Goal: Task Accomplishment & Management: Complete application form

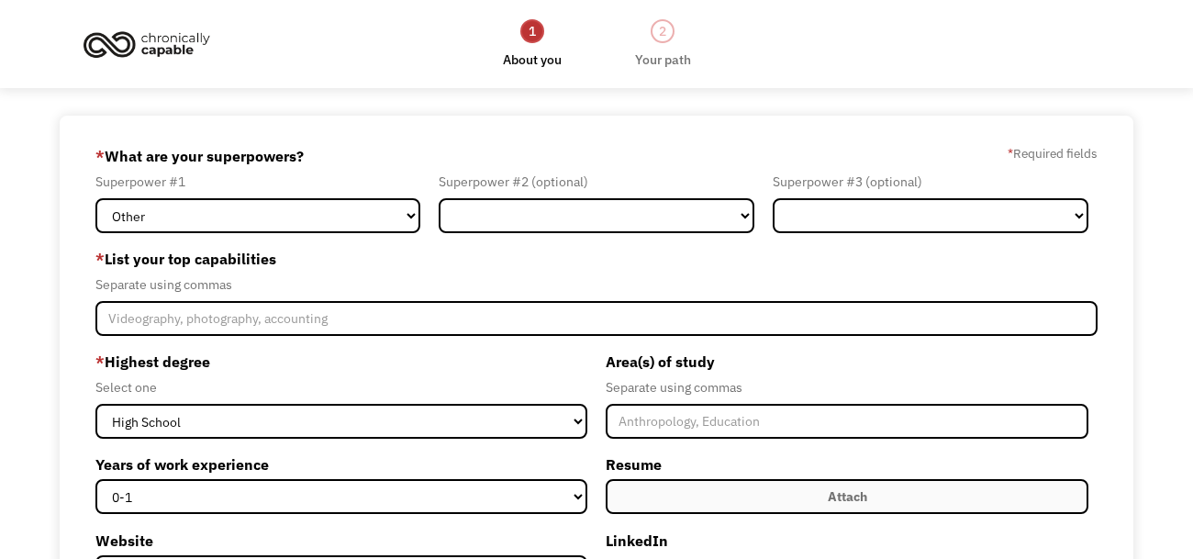
select select "Other"
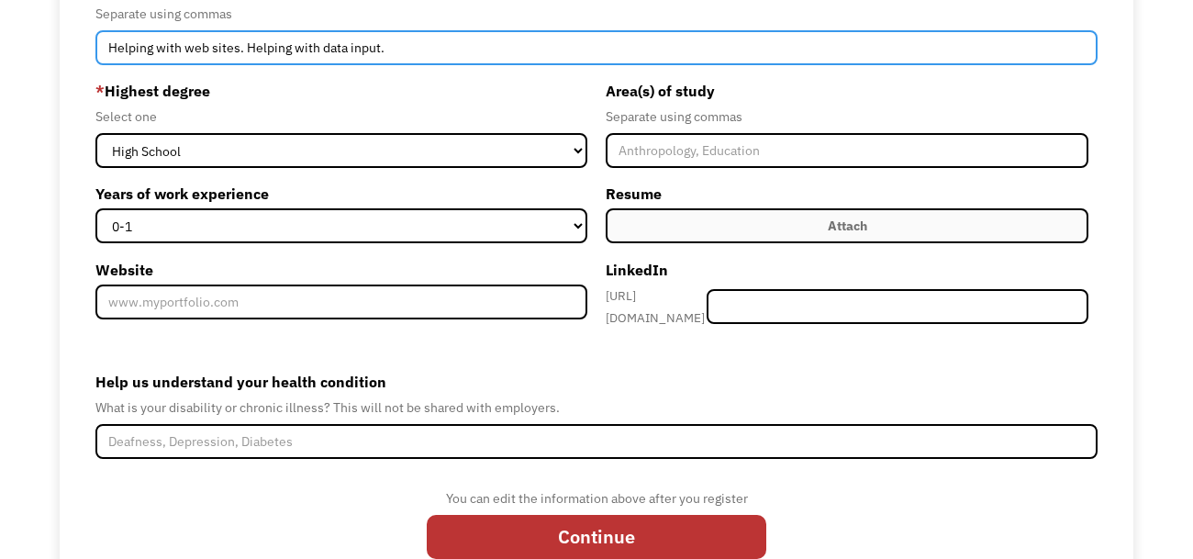
scroll to position [275, 0]
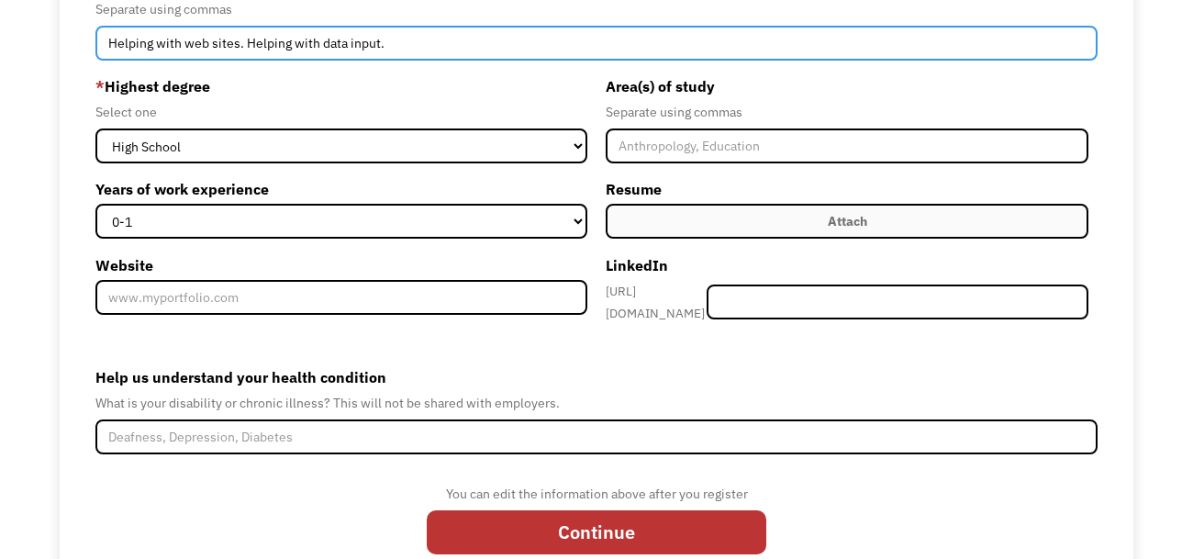
type input "Helping with web sites. Helping with data input."
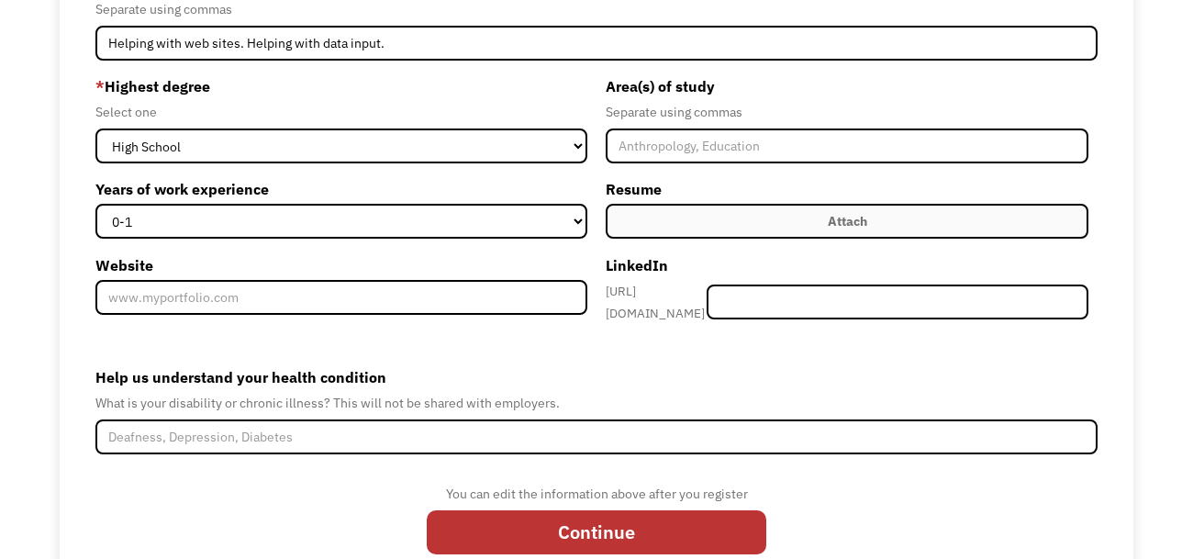
click at [844, 218] on div "Attach" at bounding box center [847, 221] width 39 height 22
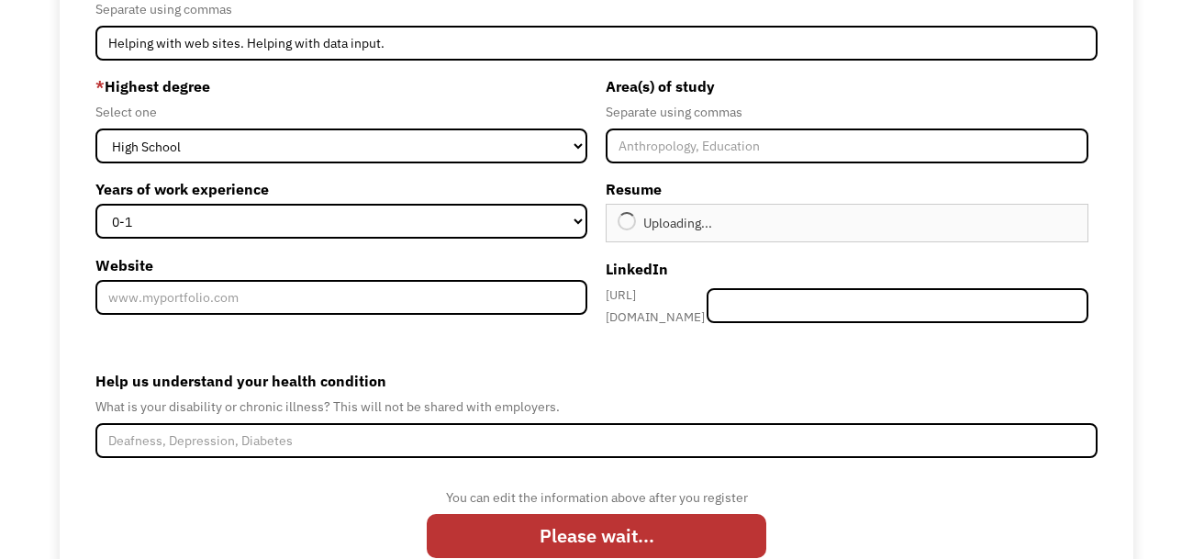
type input "Continue"
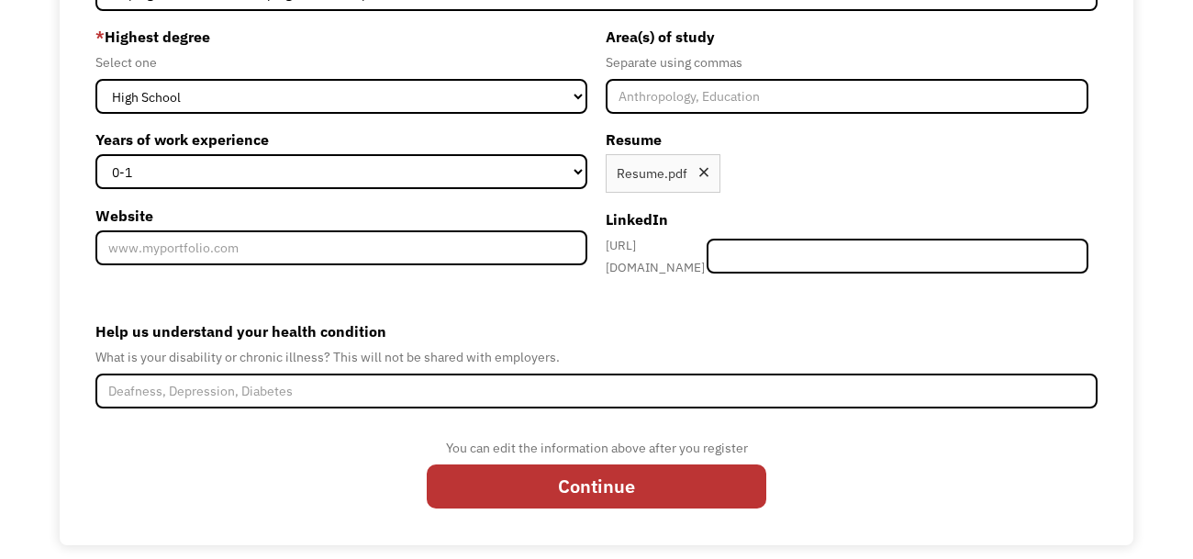
scroll to position [329, 0]
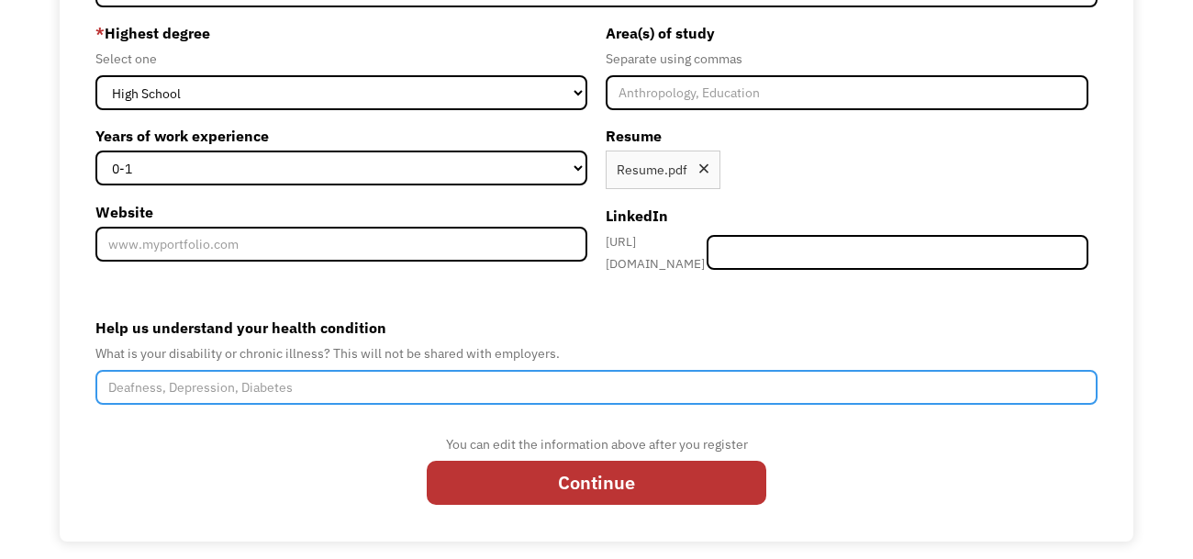
click at [607, 372] on input "Help us understand your health condition" at bounding box center [596, 387] width 1002 height 35
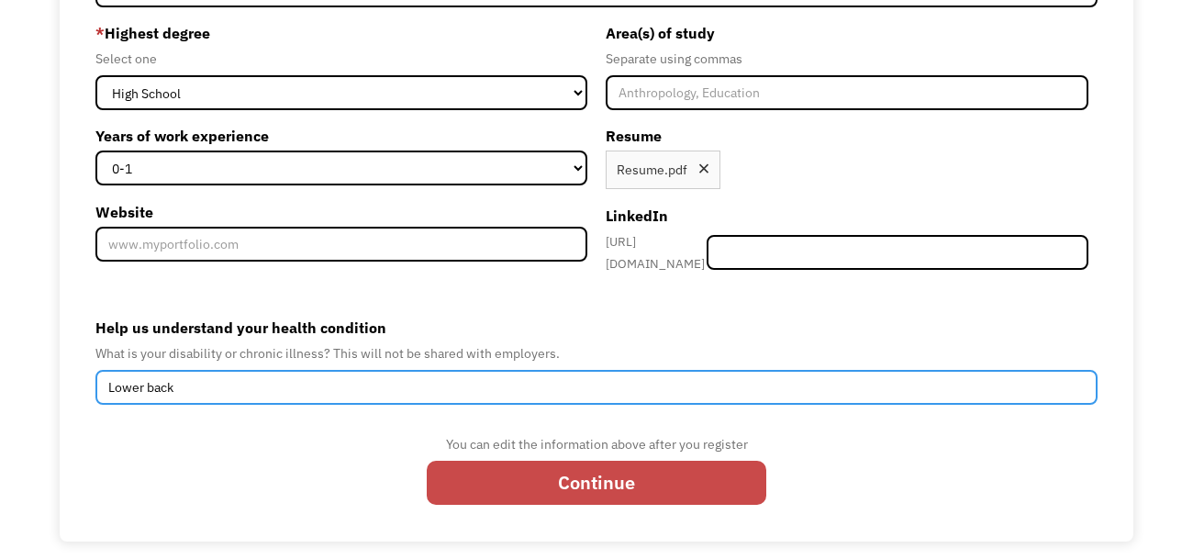
type input "Lower back"
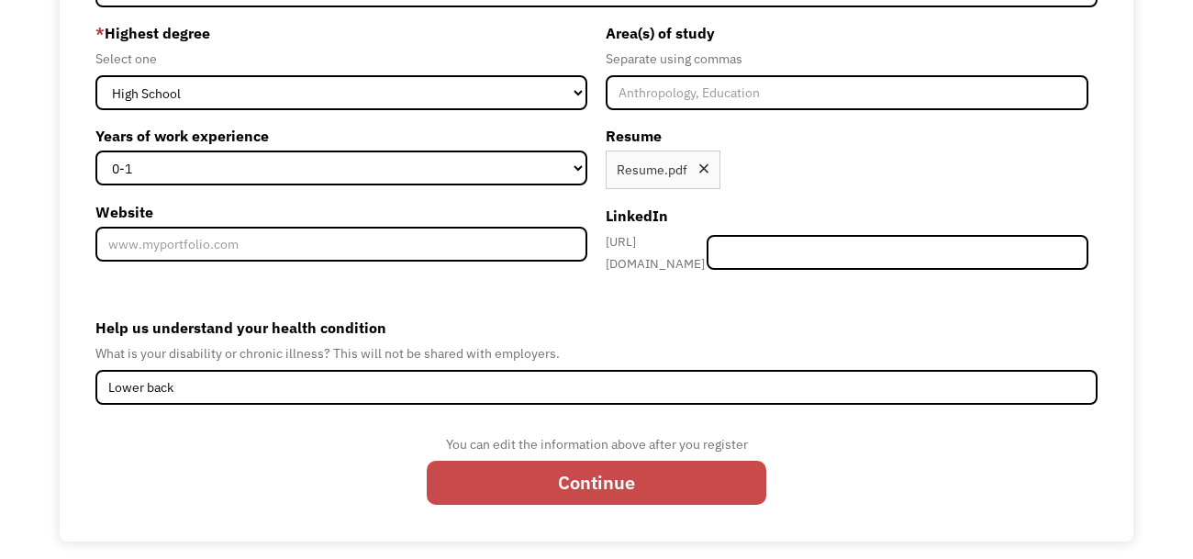
click at [610, 468] on input "Continue" at bounding box center [597, 483] width 340 height 44
type input "Please wait..."
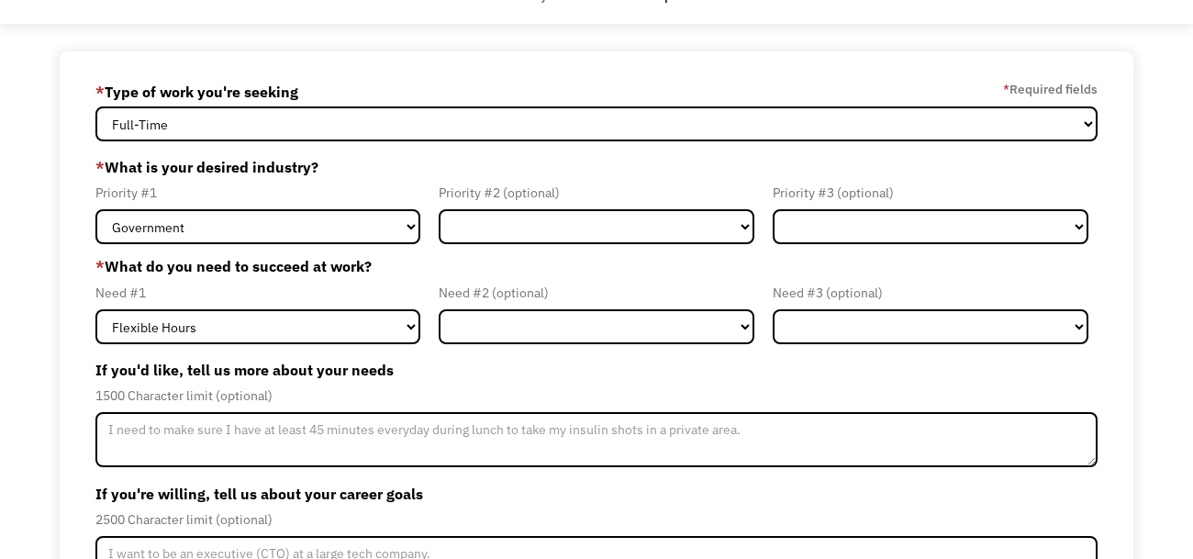
scroll to position [69, 0]
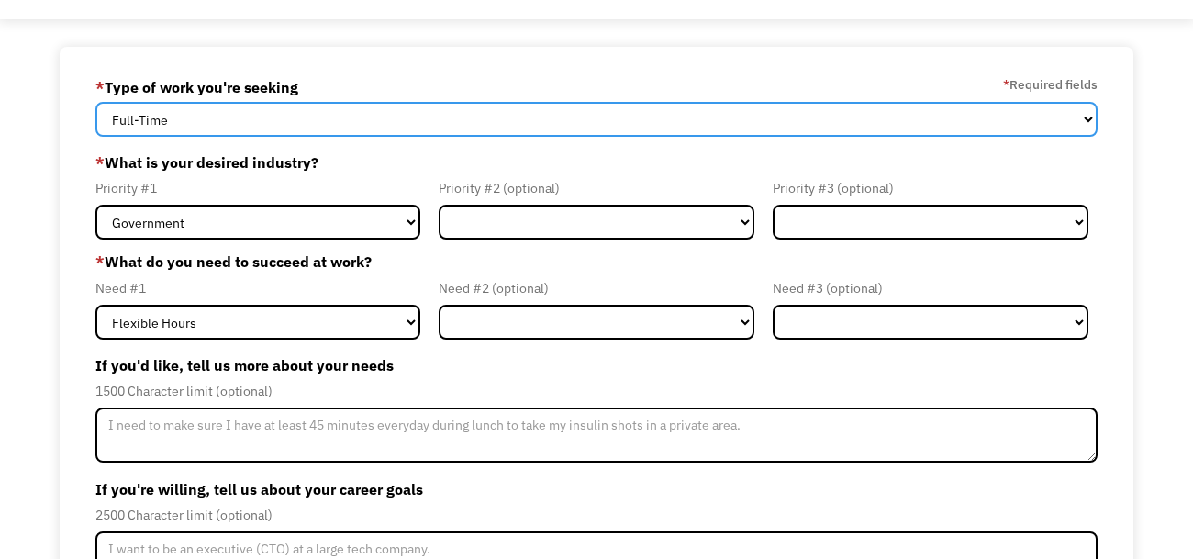
click at [557, 124] on select "Full-Time Part-Time Both Full-Time and Part-Time" at bounding box center [596, 119] width 1002 height 35
select select "Both Full-Time and Part-Time"
click at [95, 102] on select "Full-Time Part-Time Both Full-Time and Part-Time" at bounding box center [596, 119] width 1002 height 35
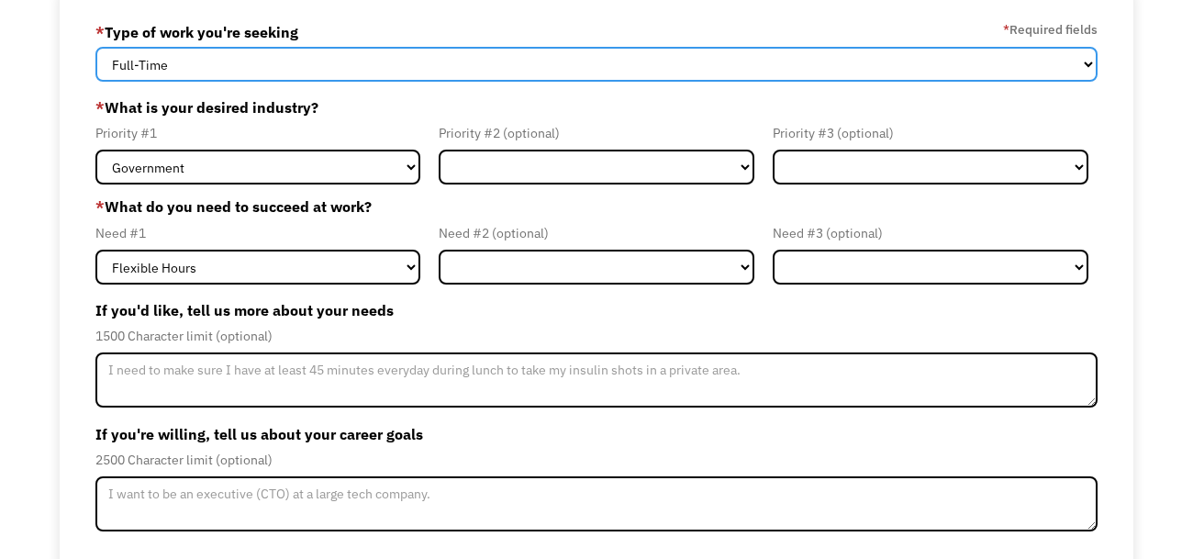
scroll to position [126, 0]
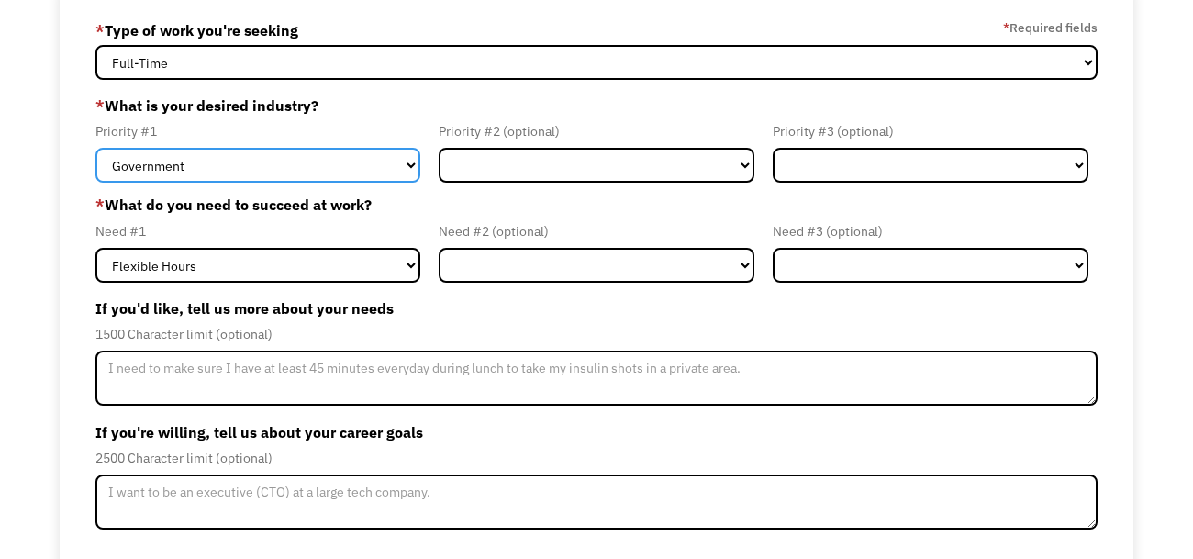
click at [408, 162] on select "Government Finance & Insurance Health & Social Care Tech & Engineering Creative…" at bounding box center [257, 165] width 325 height 35
select select "Creative & Design"
click at [95, 148] on select "Government Finance & Insurance Health & Social Care Tech & Engineering Creative…" at bounding box center [257, 165] width 325 height 35
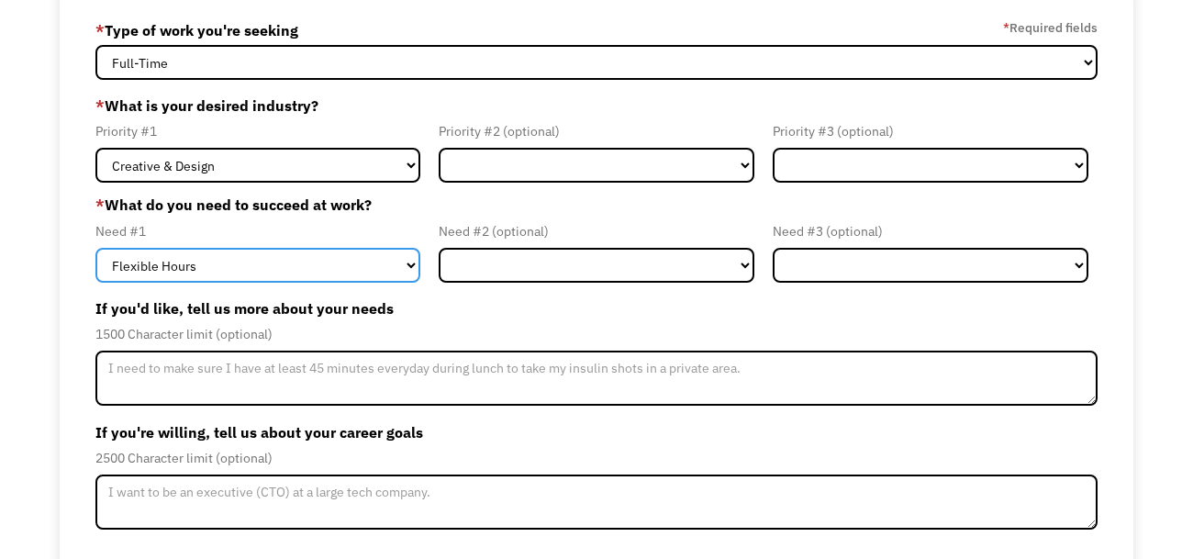
click at [408, 266] on select "Flexible Hours Remote Work Service Animal On-site Accommodations Visual Support…" at bounding box center [257, 265] width 325 height 35
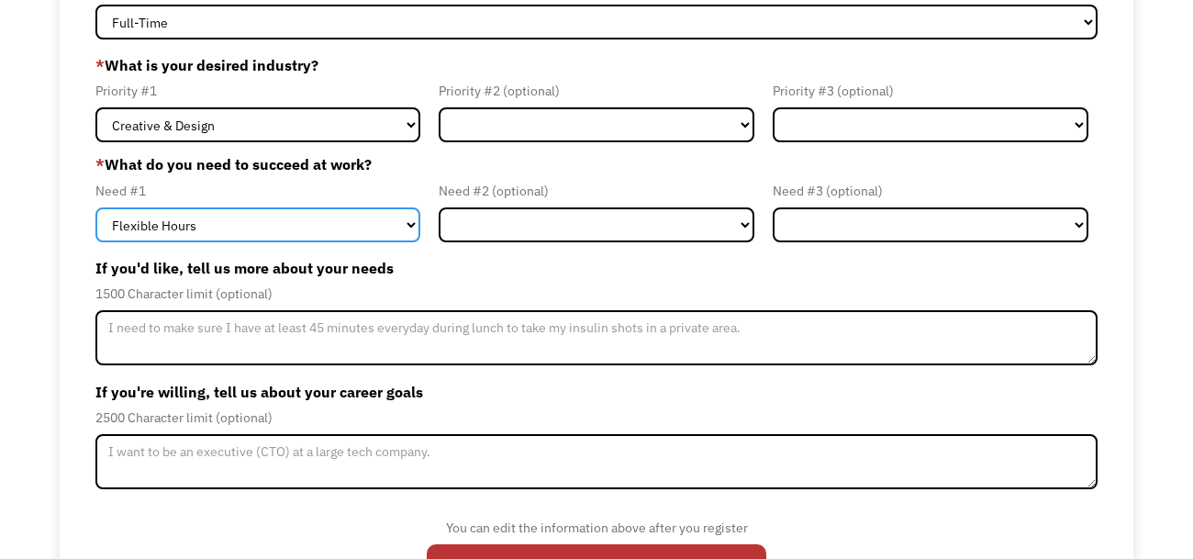
scroll to position [172, 0]
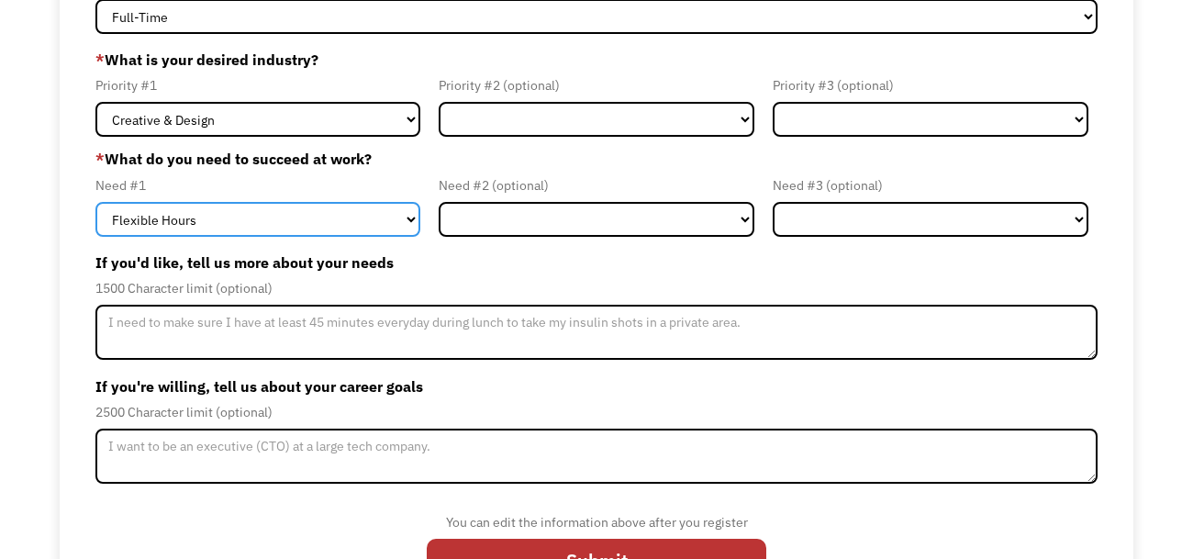
click at [404, 220] on select "Flexible Hours Remote Work Service Animal On-site Accommodations Visual Support…" at bounding box center [257, 219] width 325 height 35
select select "Remote Work"
click at [95, 202] on select "Flexible Hours Remote Work Service Animal On-site Accommodations Visual Support…" at bounding box center [257, 219] width 325 height 35
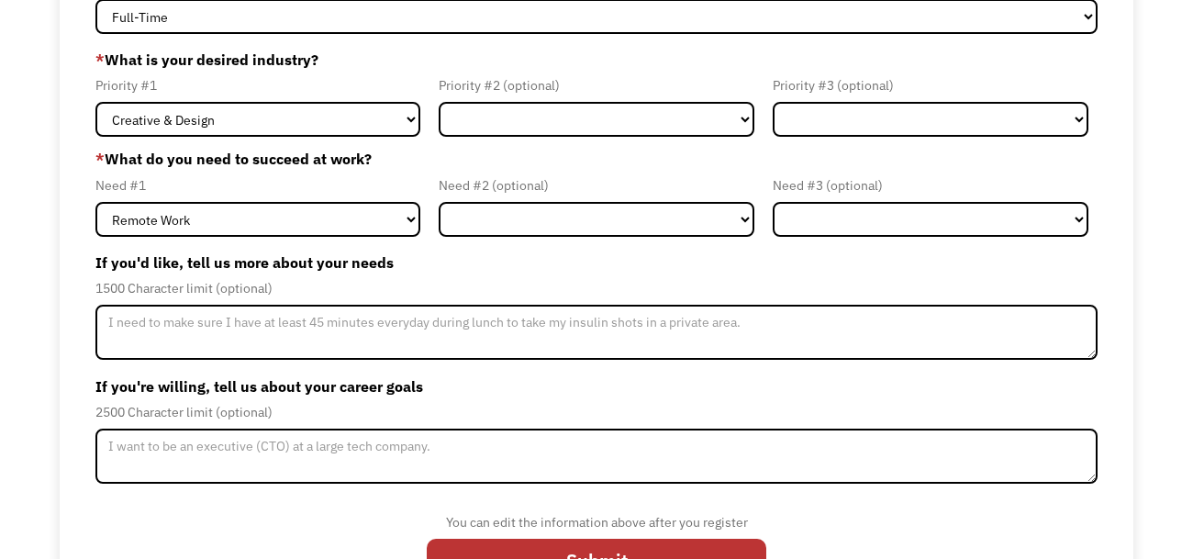
click at [428, 246] on form "68b8ca0cc5d4aee2960de4c5 blurylurb@gmail.com BURL Gossman * Type of work you're…" at bounding box center [596, 282] width 1002 height 625
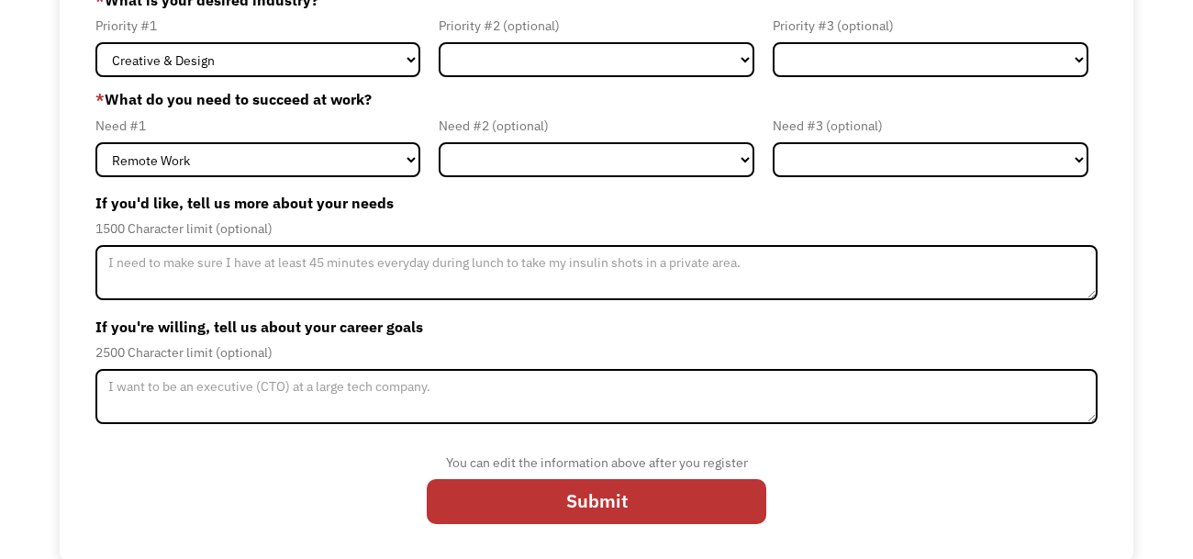
scroll to position [230, 0]
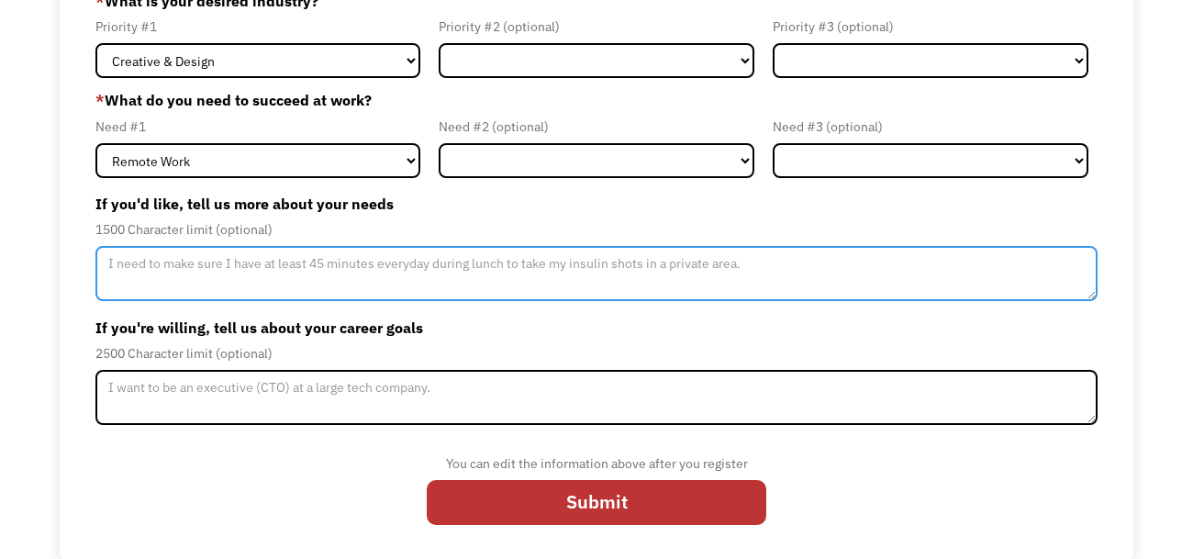
click at [410, 278] on textarea "Member-Update-Form-Step2" at bounding box center [596, 273] width 1002 height 55
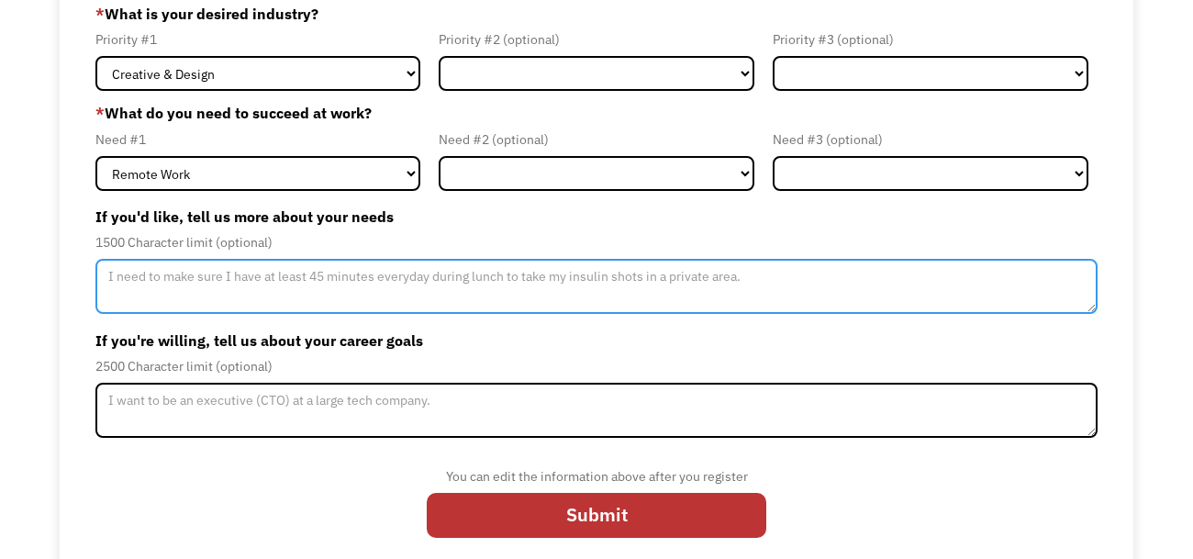
scroll to position [231, 0]
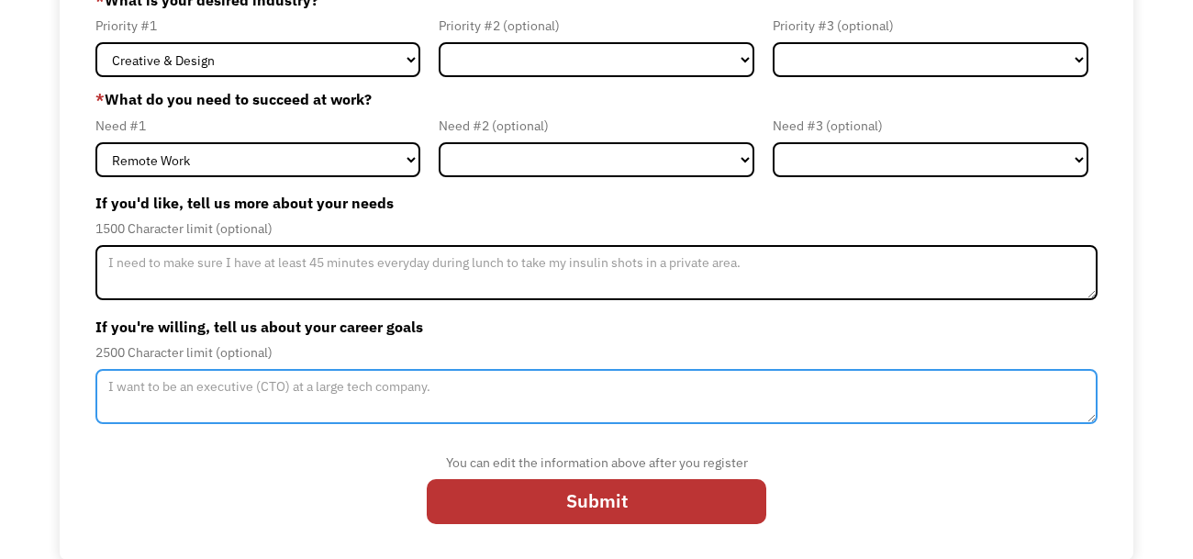
click at [454, 386] on textarea "Member-Update-Form-Step2" at bounding box center [596, 396] width 1002 height 55
click at [129, 388] on textarea "Litteraly I just want to get to retirement in 9 months." at bounding box center [596, 396] width 1002 height 55
type textarea "Literally I just want to get to retirement in 9 months."
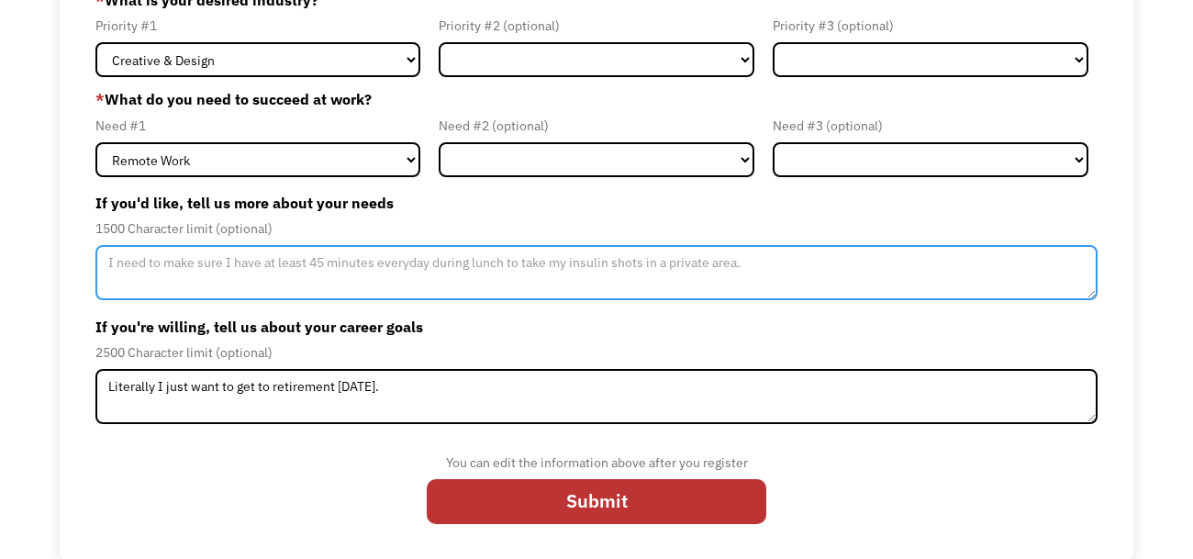
click at [370, 263] on textarea "Member-Update-Form-Step2" at bounding box center [596, 272] width 1002 height 55
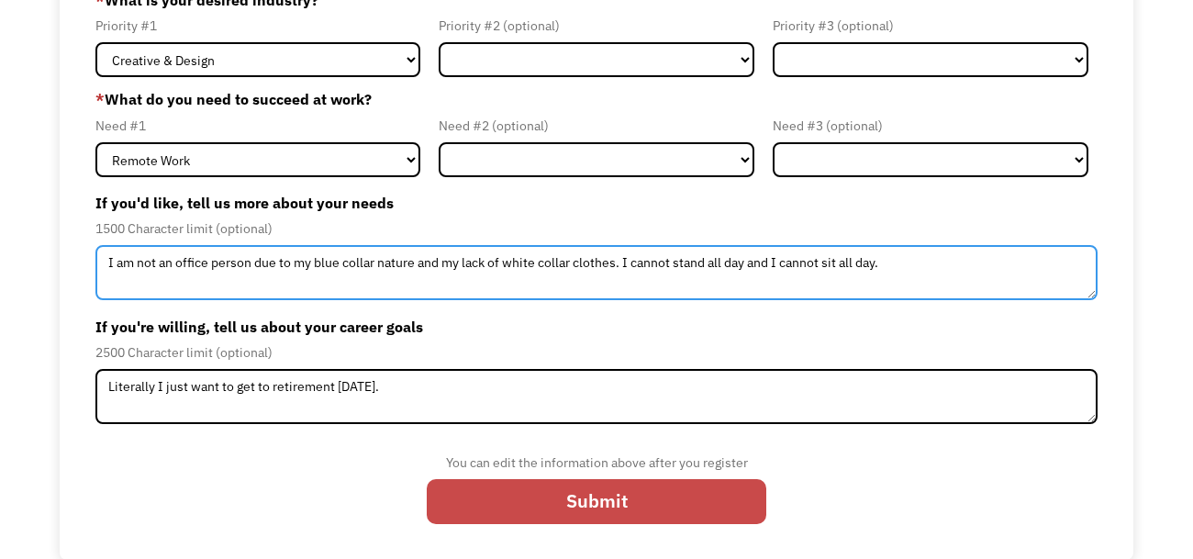
type textarea "I am not an office person due to my blue collar nature and my lack of white col…"
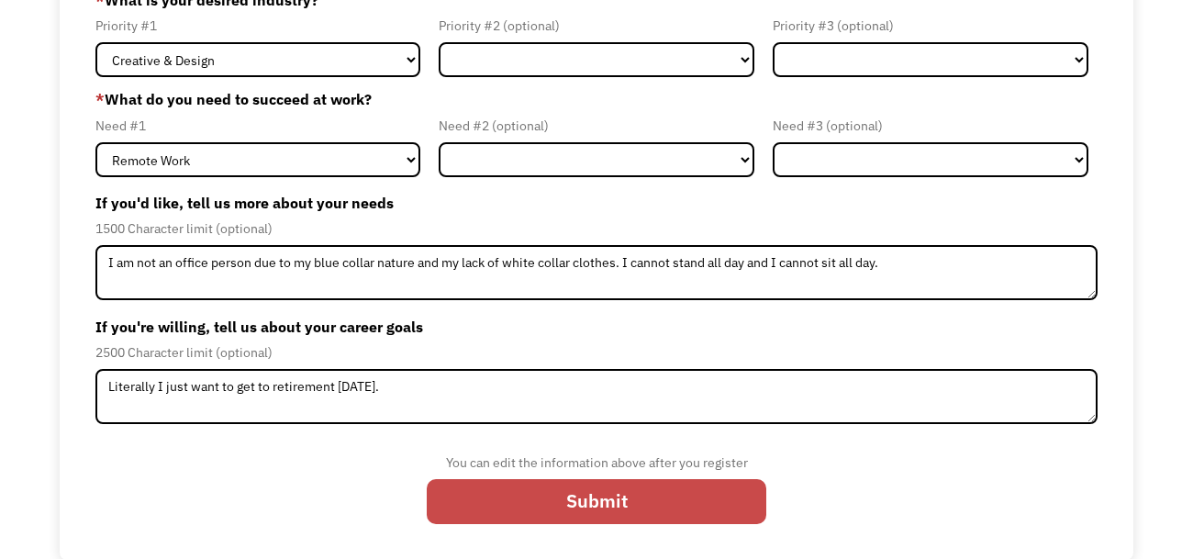
click at [595, 488] on input "Submit" at bounding box center [597, 501] width 340 height 44
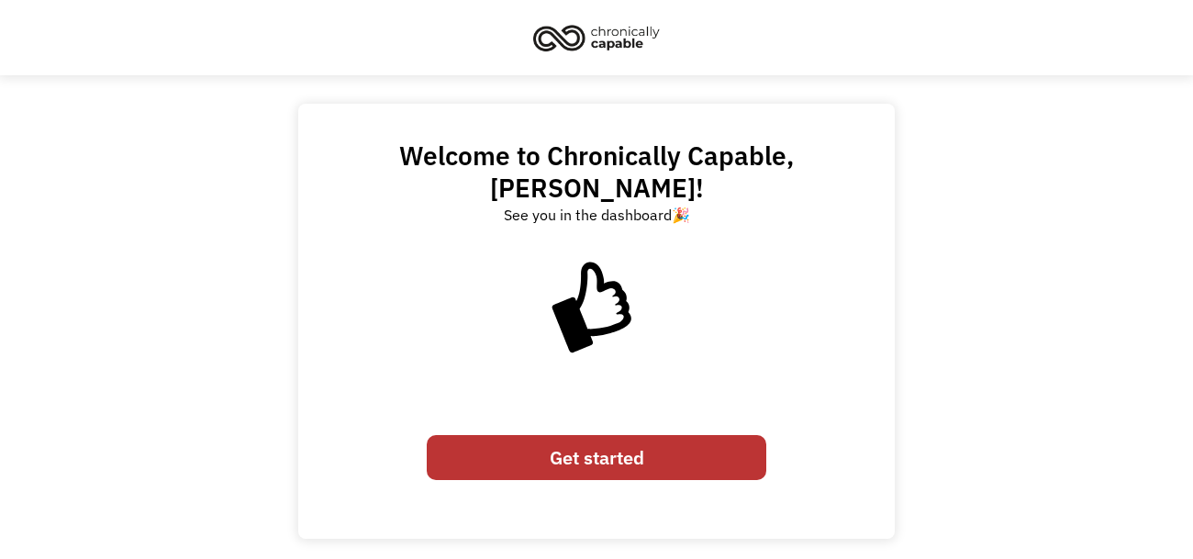
click at [592, 435] on link "Get started" at bounding box center [597, 457] width 340 height 44
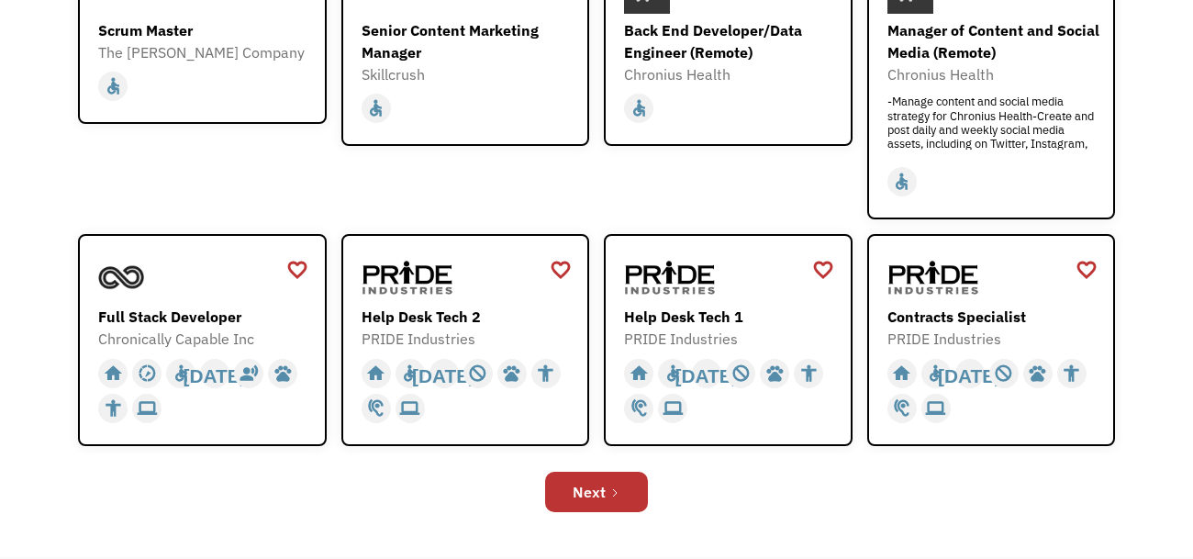
scroll to position [531, 0]
click at [710, 329] on div "PRIDE Industries" at bounding box center [730, 340] width 213 height 22
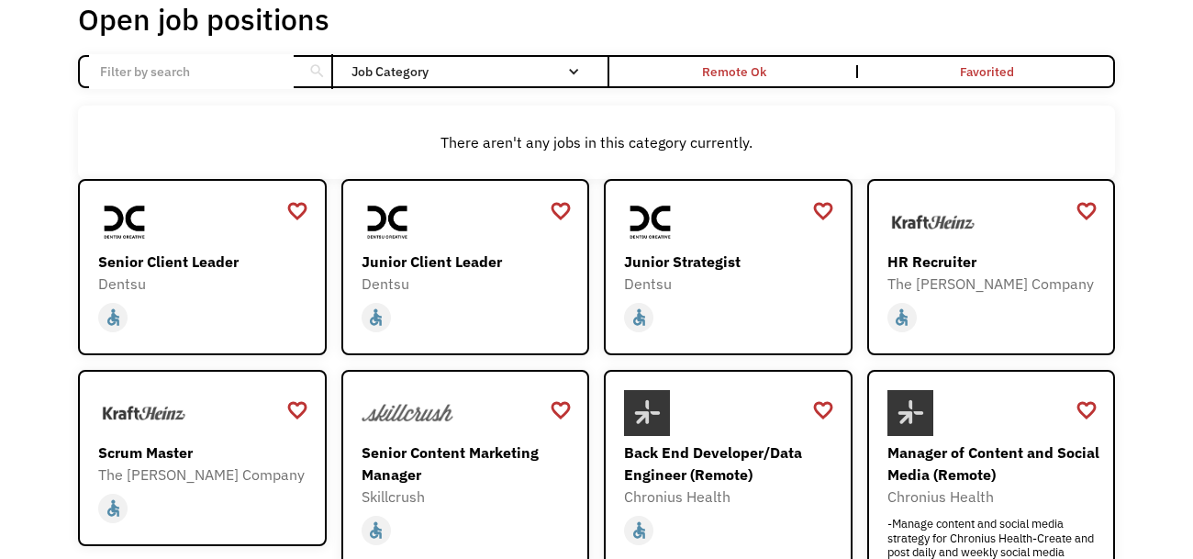
scroll to position [103, 0]
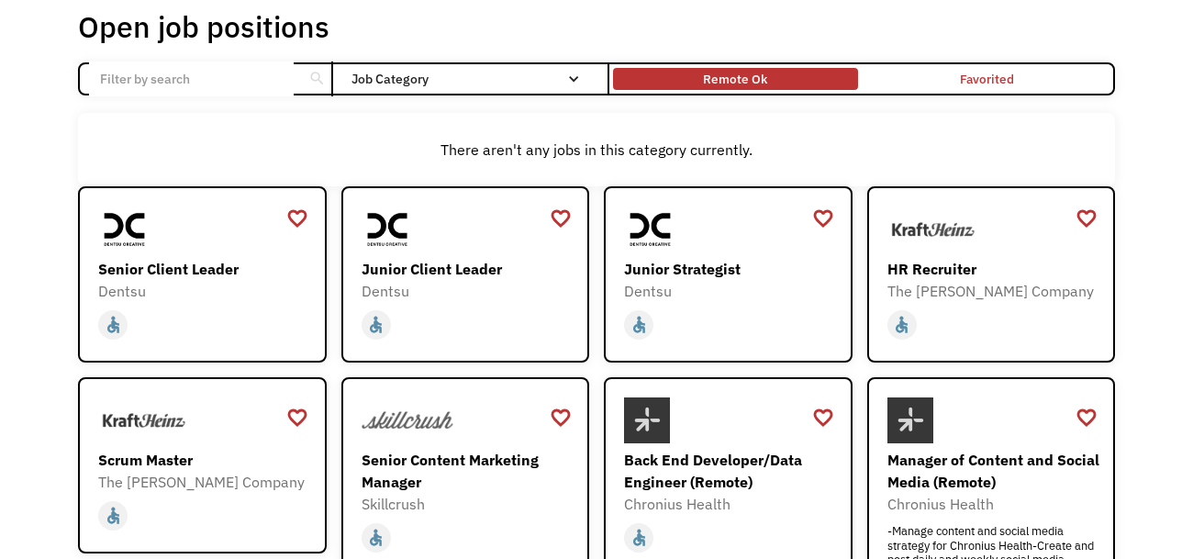
click at [761, 77] on div "Remote Ok" at bounding box center [735, 79] width 64 height 22
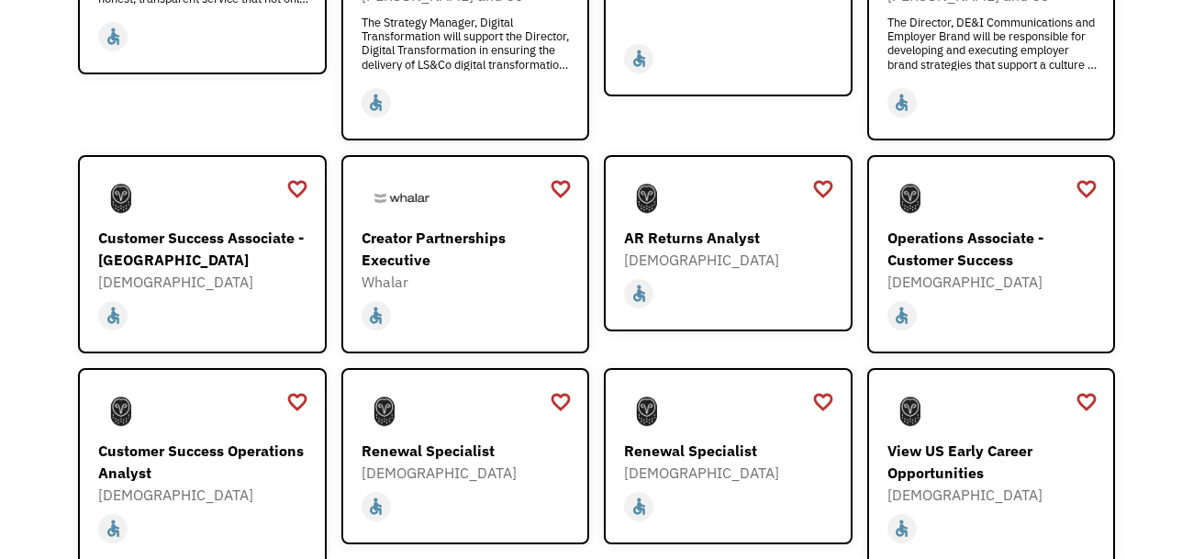
scroll to position [1201, 0]
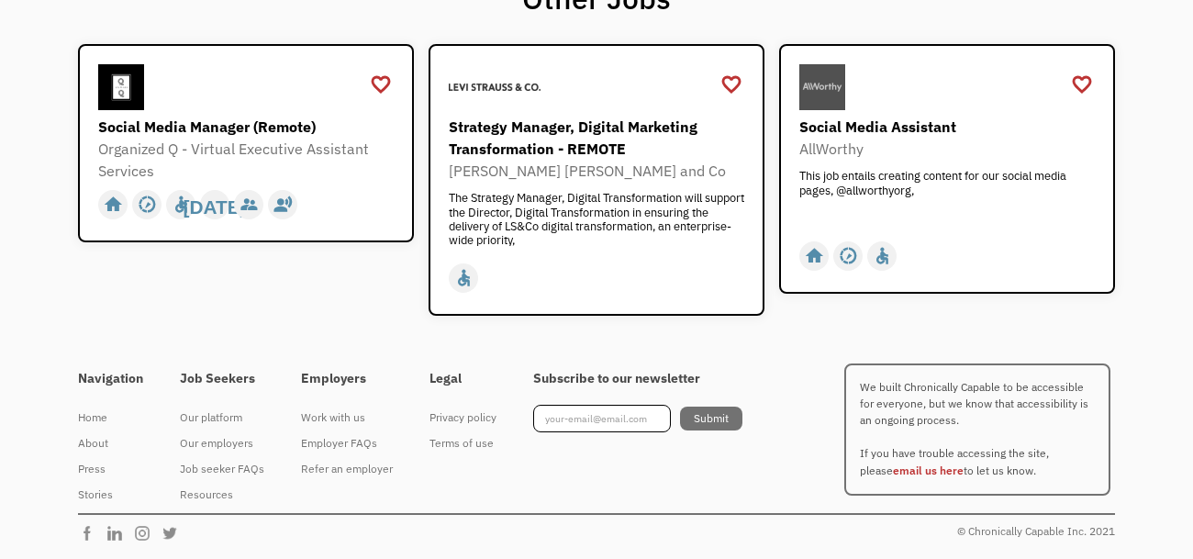
scroll to position [1390, 0]
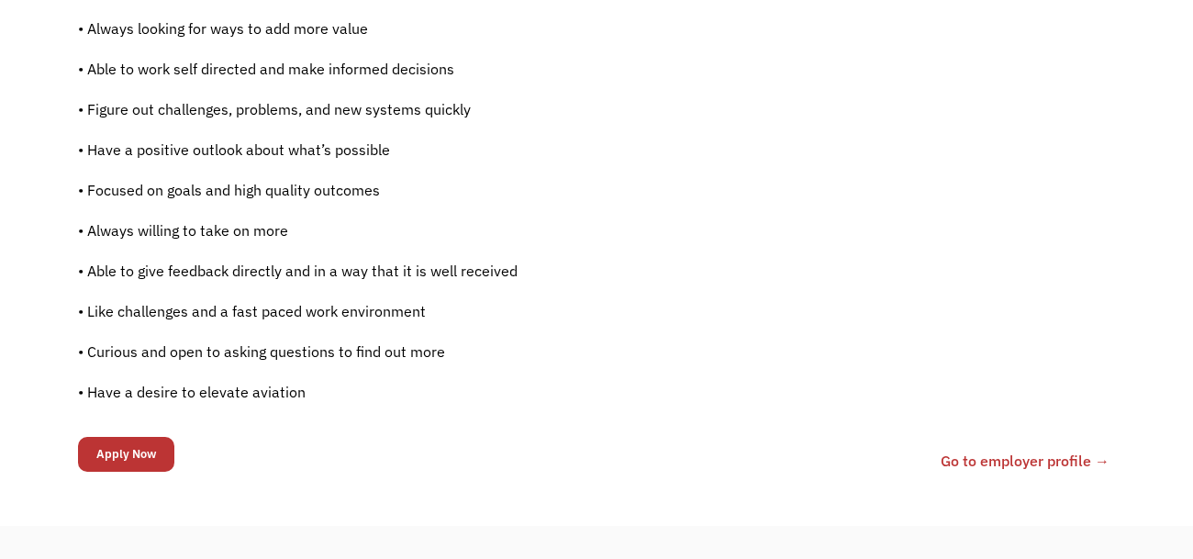
scroll to position [1272, 0]
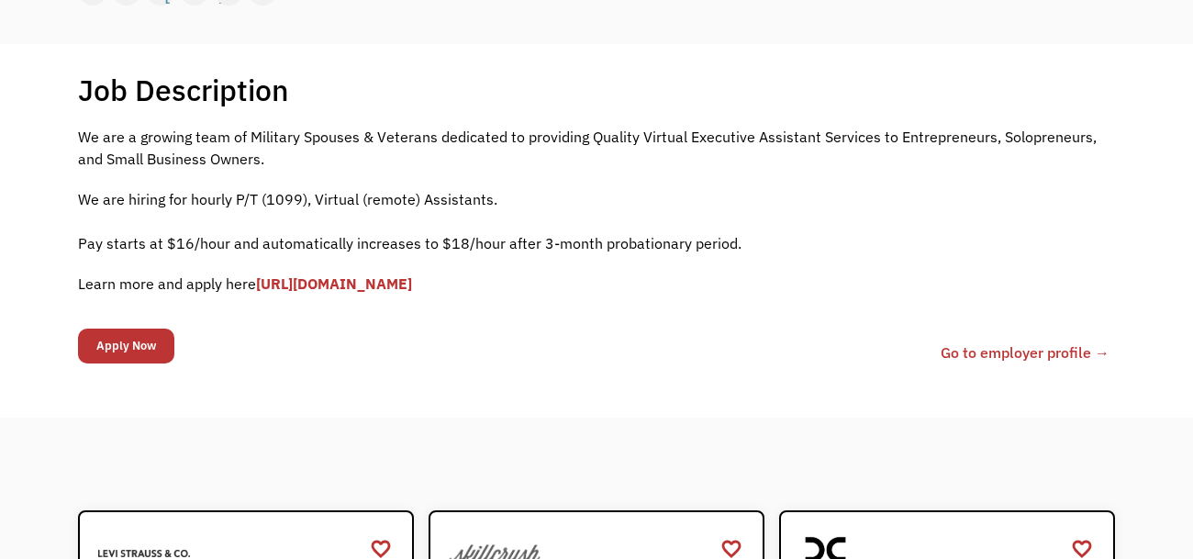
scroll to position [314, 0]
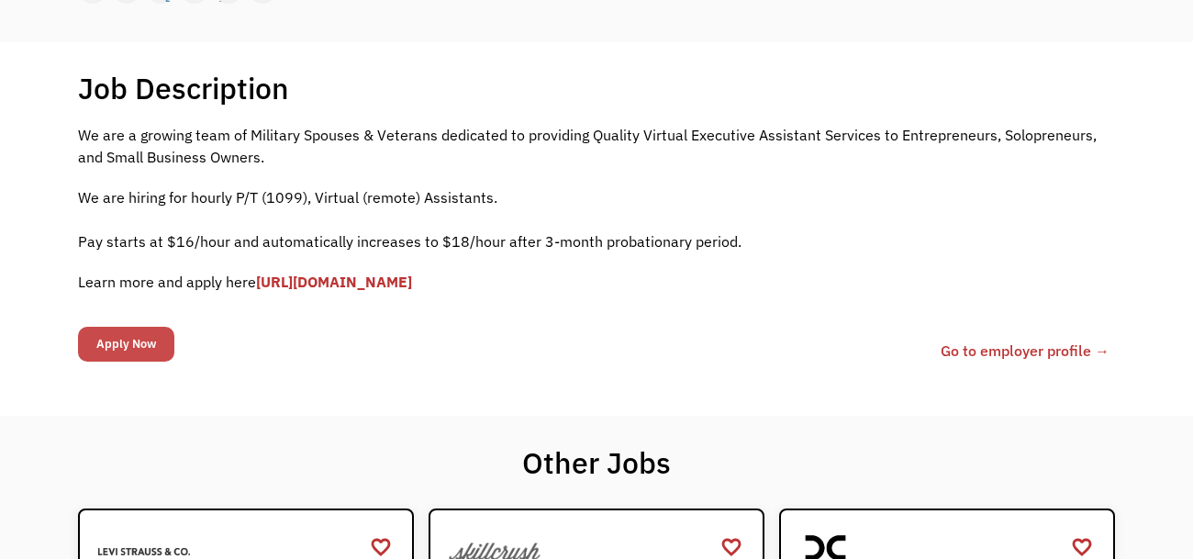
click at [119, 330] on input "Apply Now" at bounding box center [126, 344] width 96 height 35
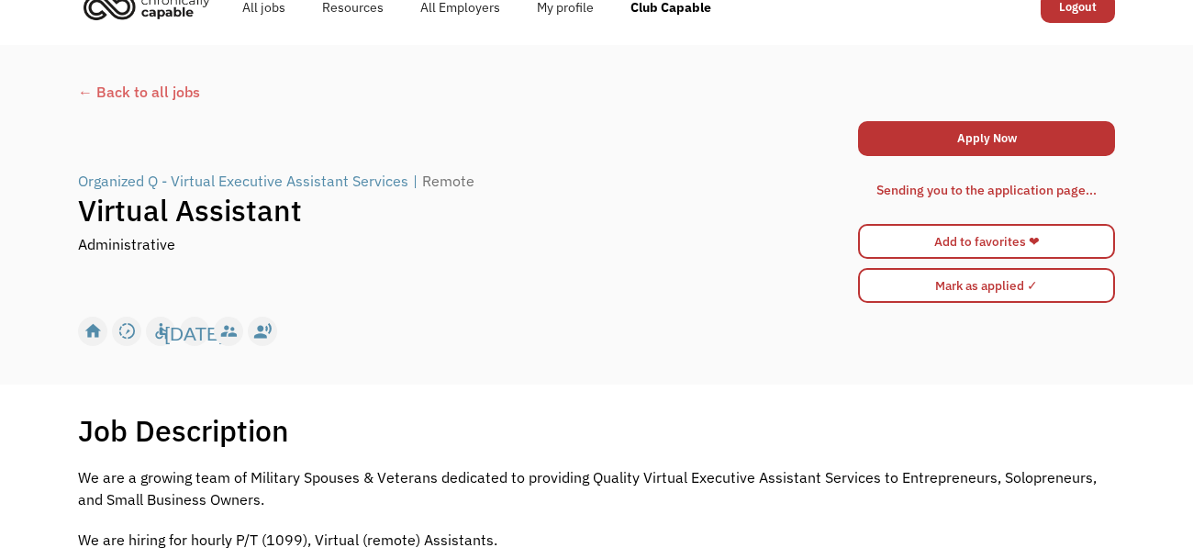
scroll to position [0, 0]
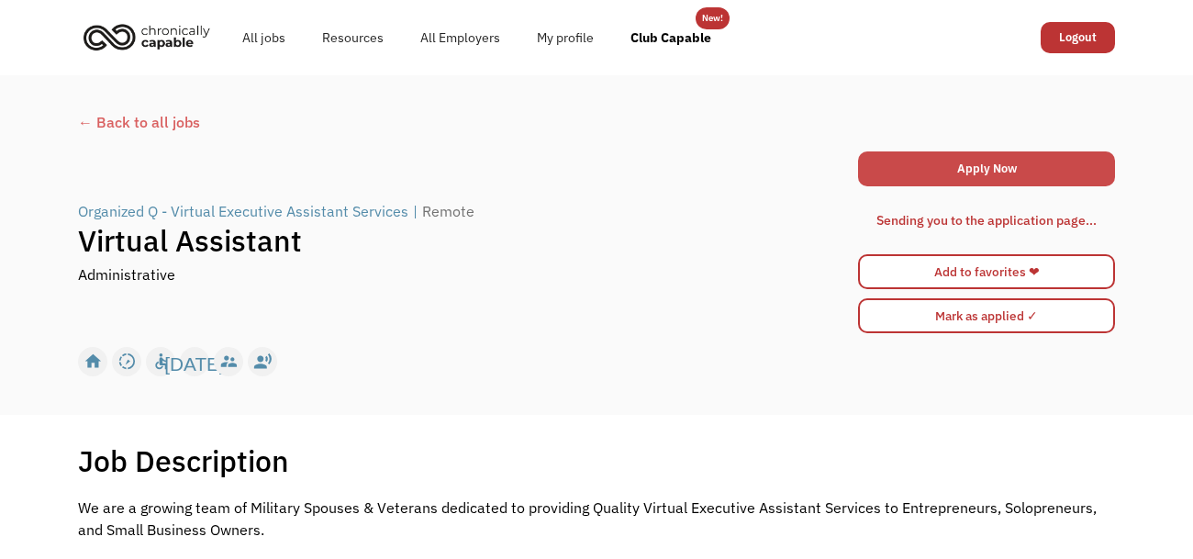
click at [983, 173] on link "Apply Now" at bounding box center [986, 168] width 257 height 35
